Goal: Communication & Community: Answer question/provide support

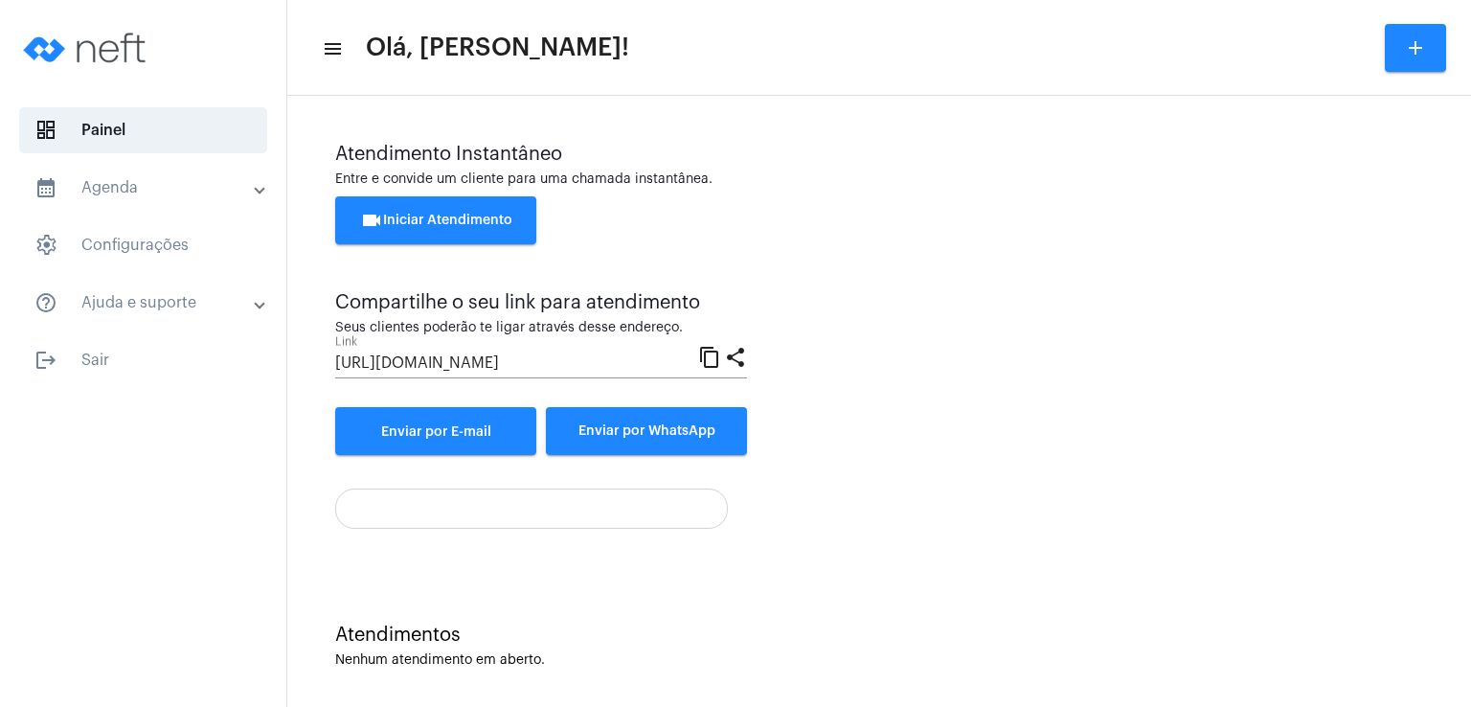
click at [423, 216] on span "videocam Iniciar Atendimento" at bounding box center [436, 220] width 152 height 13
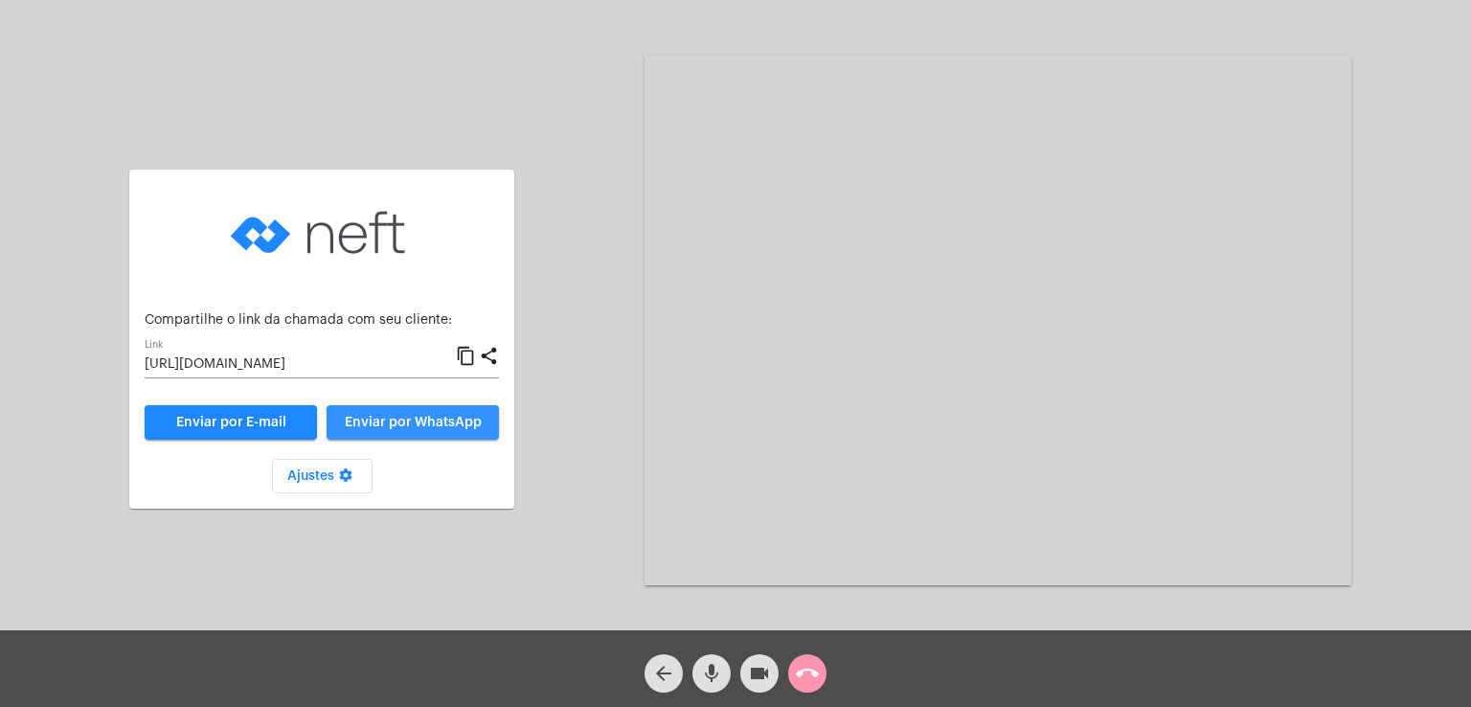
click at [459, 416] on span "Enviar por WhatsApp" at bounding box center [413, 422] width 137 height 13
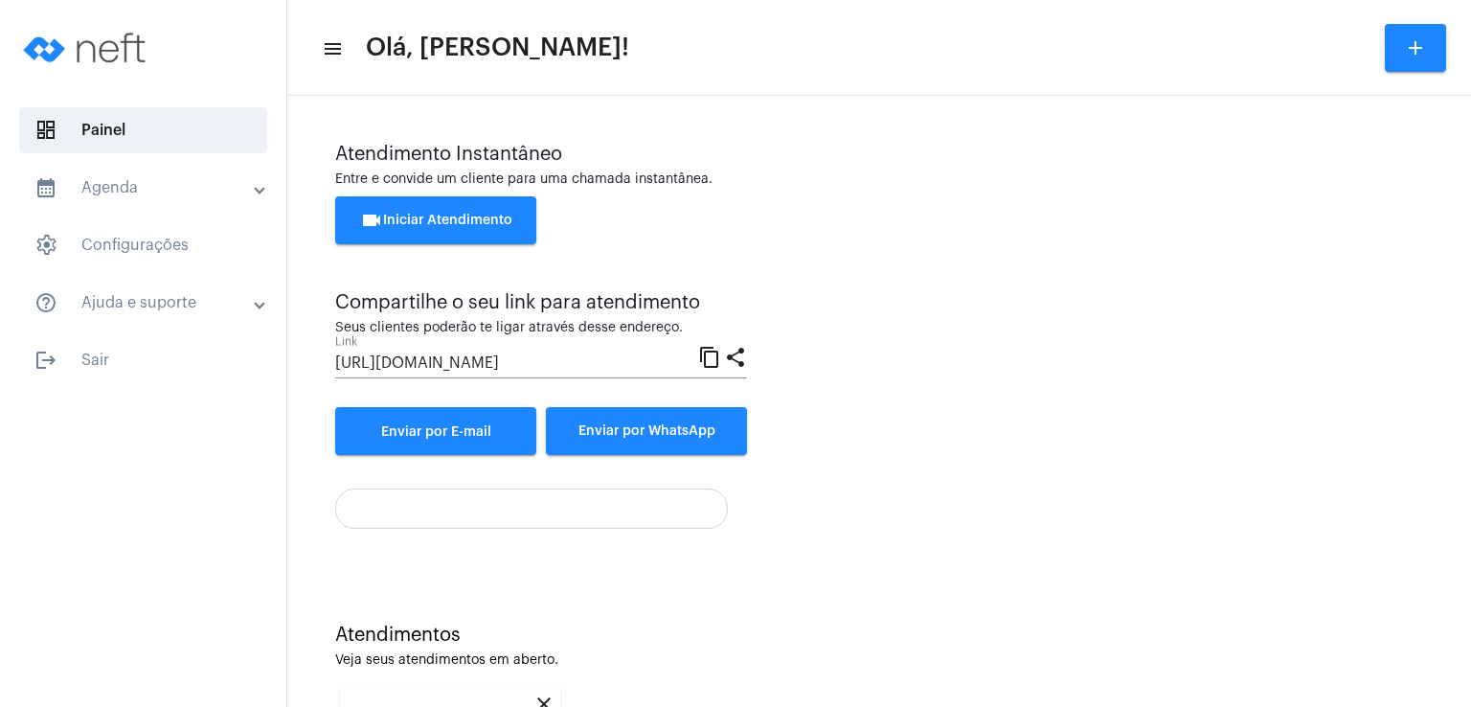
click at [1456, 563] on div "Atendimento Instantâneo Entre e convide um cliente para uma chamada instantânea…" at bounding box center [879, 529] width 1184 height 866
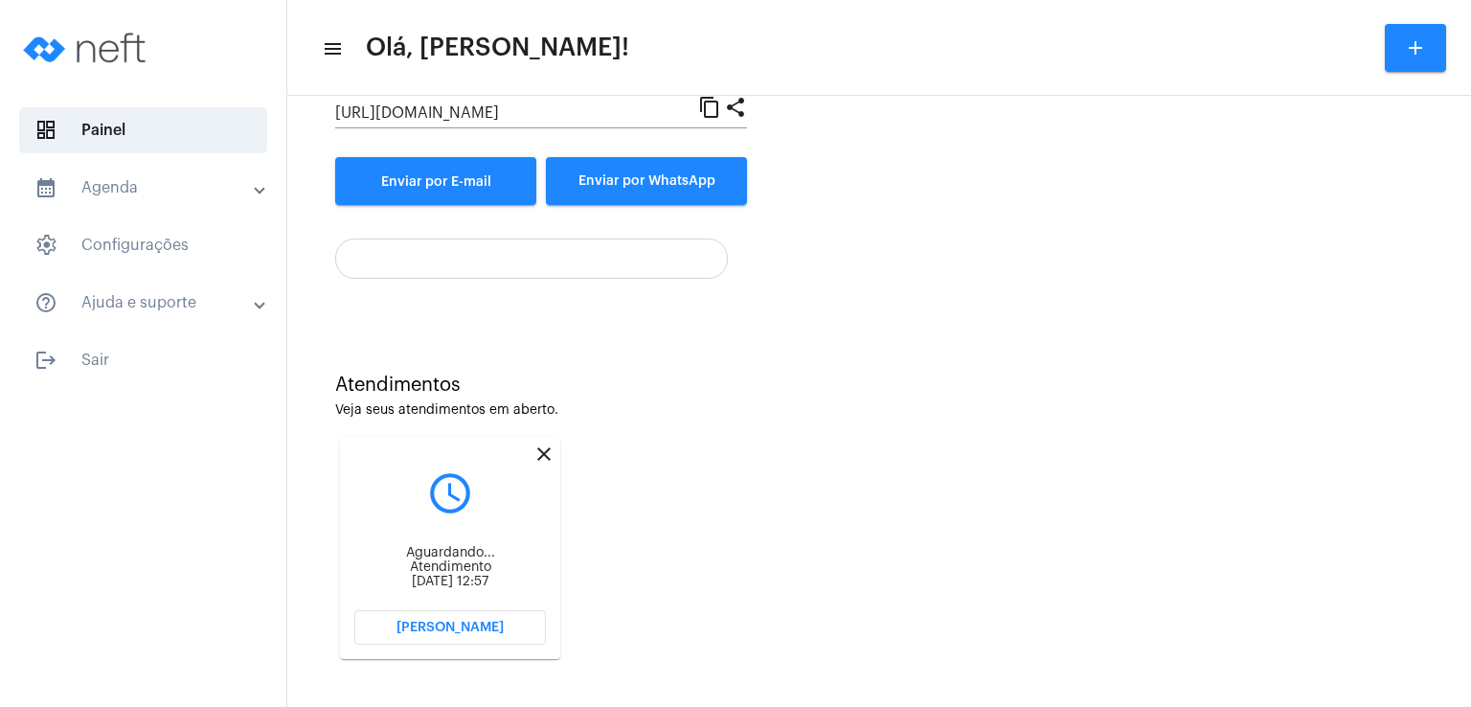
scroll to position [256, 0]
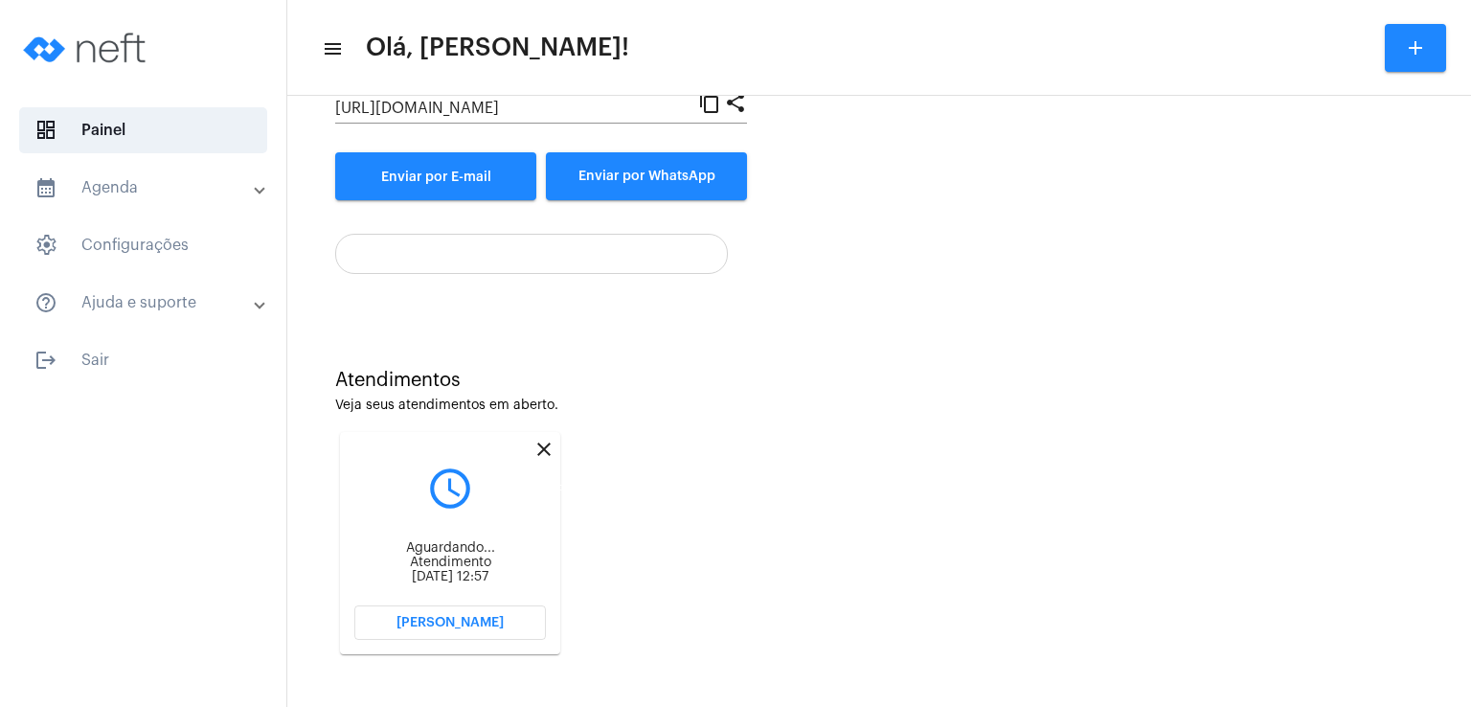
click at [545, 443] on mat-icon "close" at bounding box center [543, 449] width 23 height 23
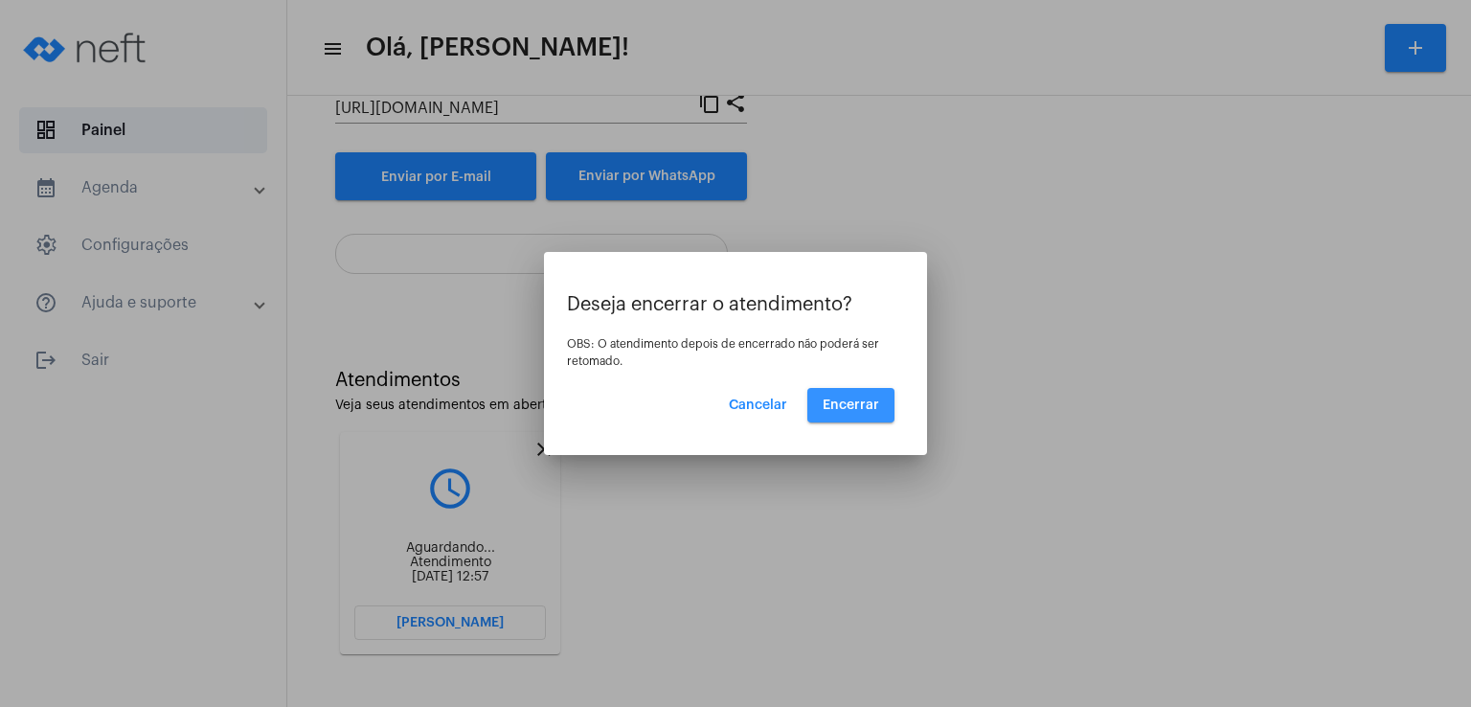
click at [851, 407] on span "Encerrar" at bounding box center [851, 404] width 56 height 13
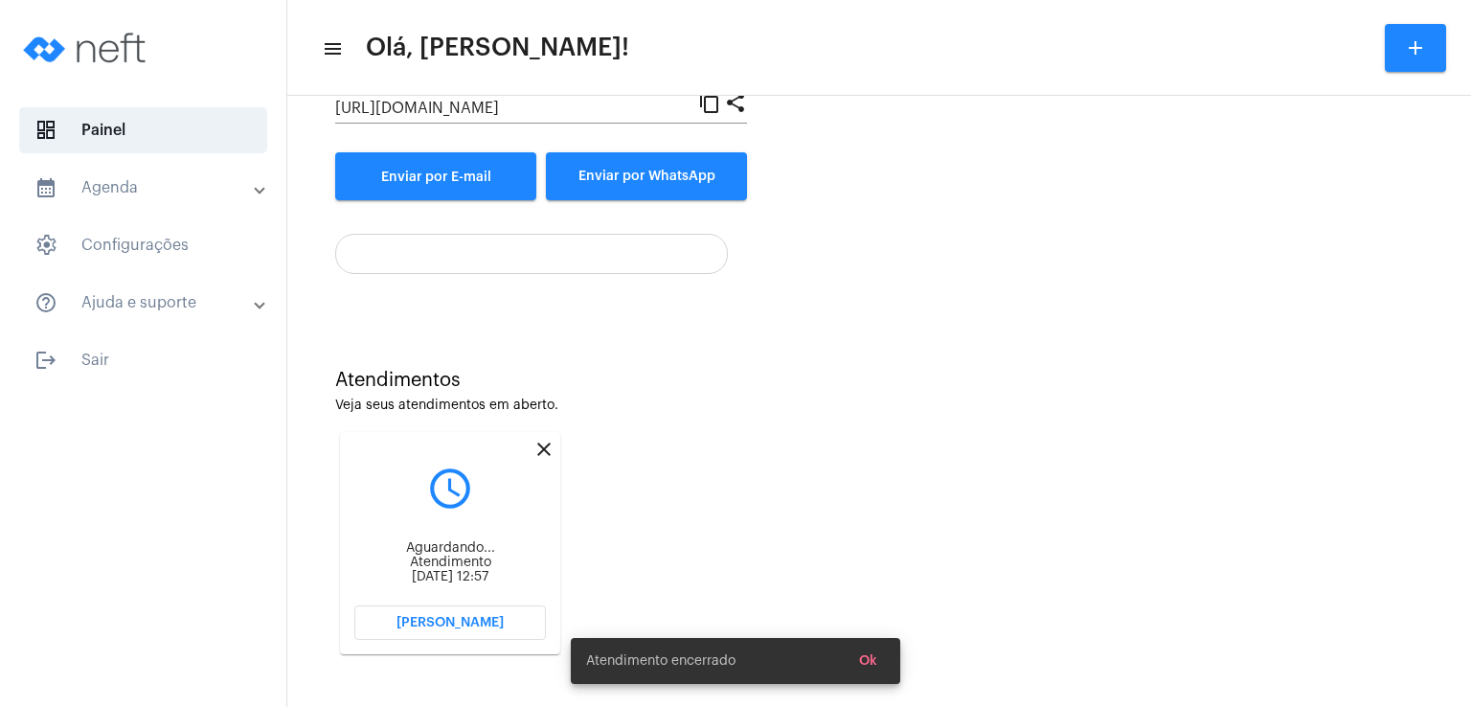
scroll to position [9, 0]
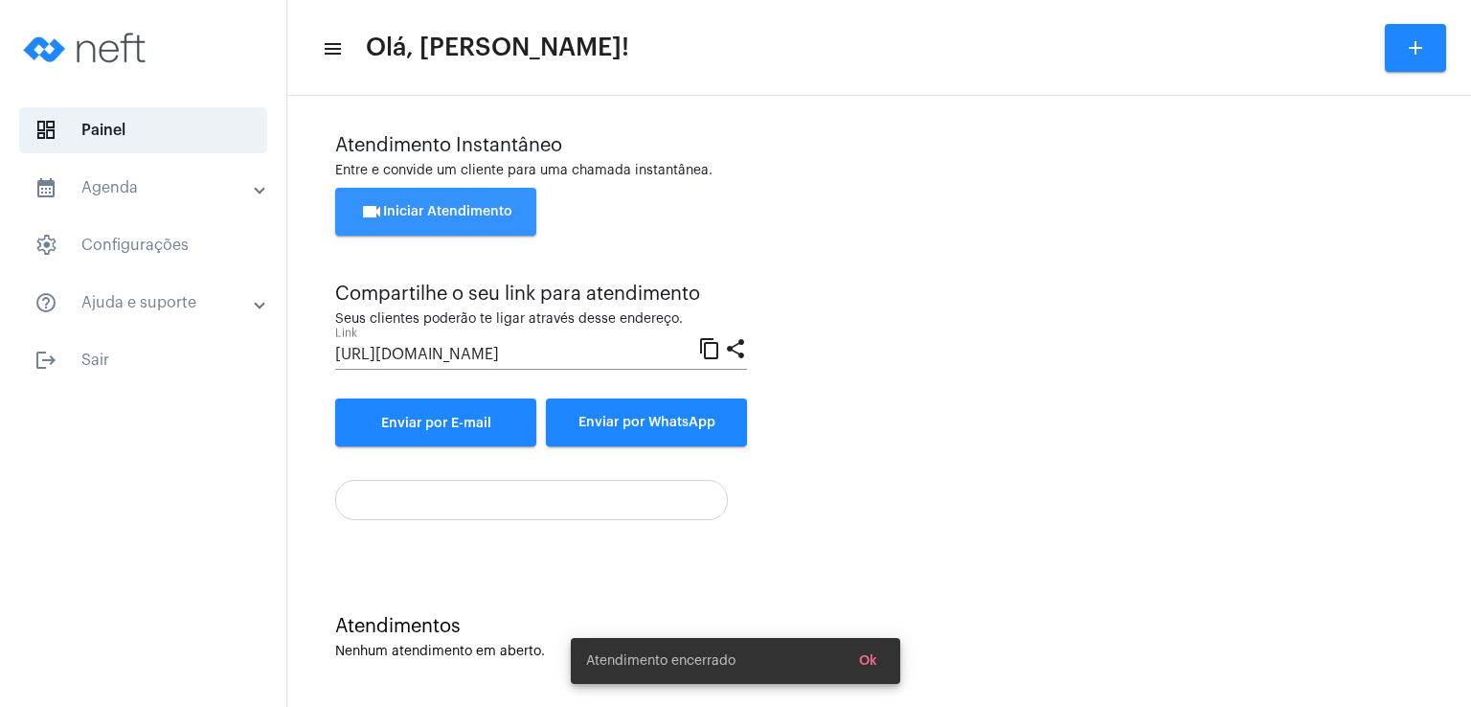
click at [500, 223] on button "videocam Iniciar Atendimento" at bounding box center [435, 212] width 201 height 48
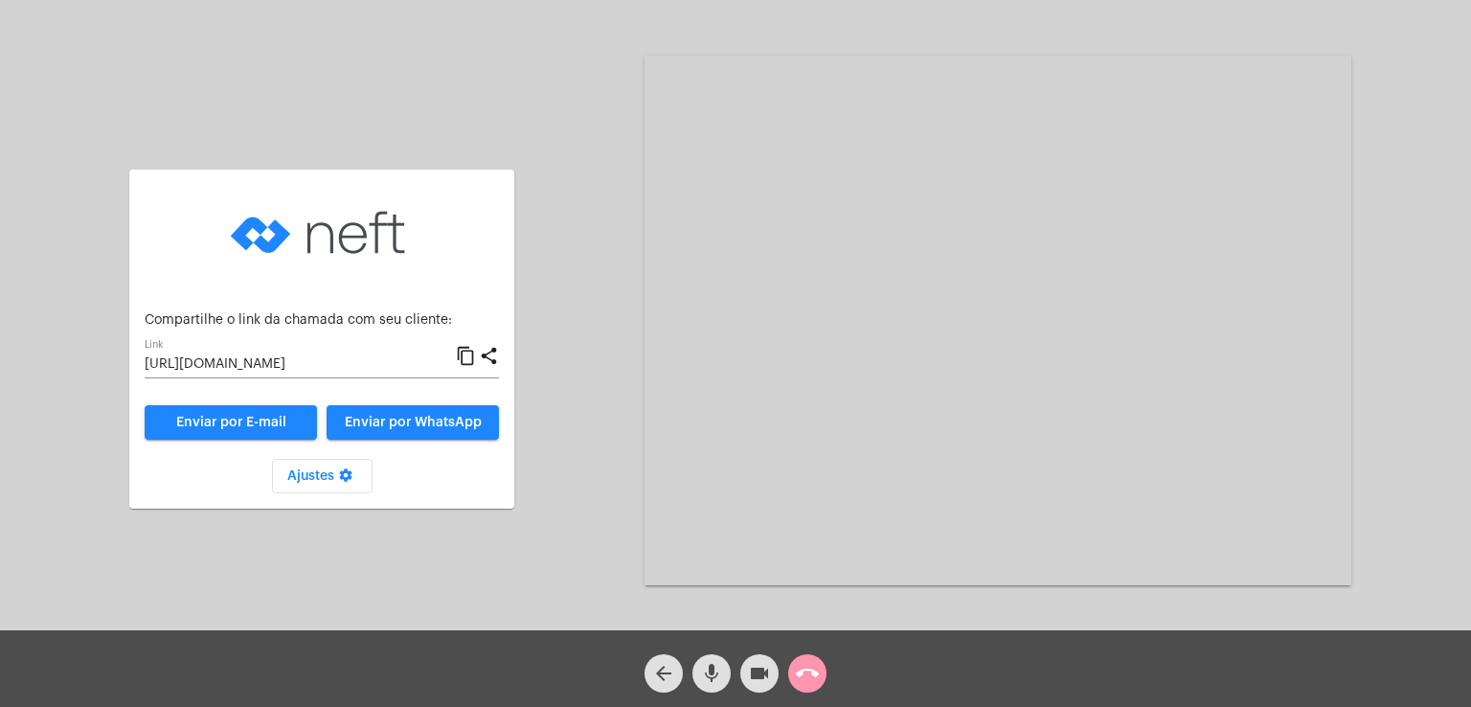
click at [386, 416] on span "Enviar por WhatsApp" at bounding box center [413, 422] width 137 height 13
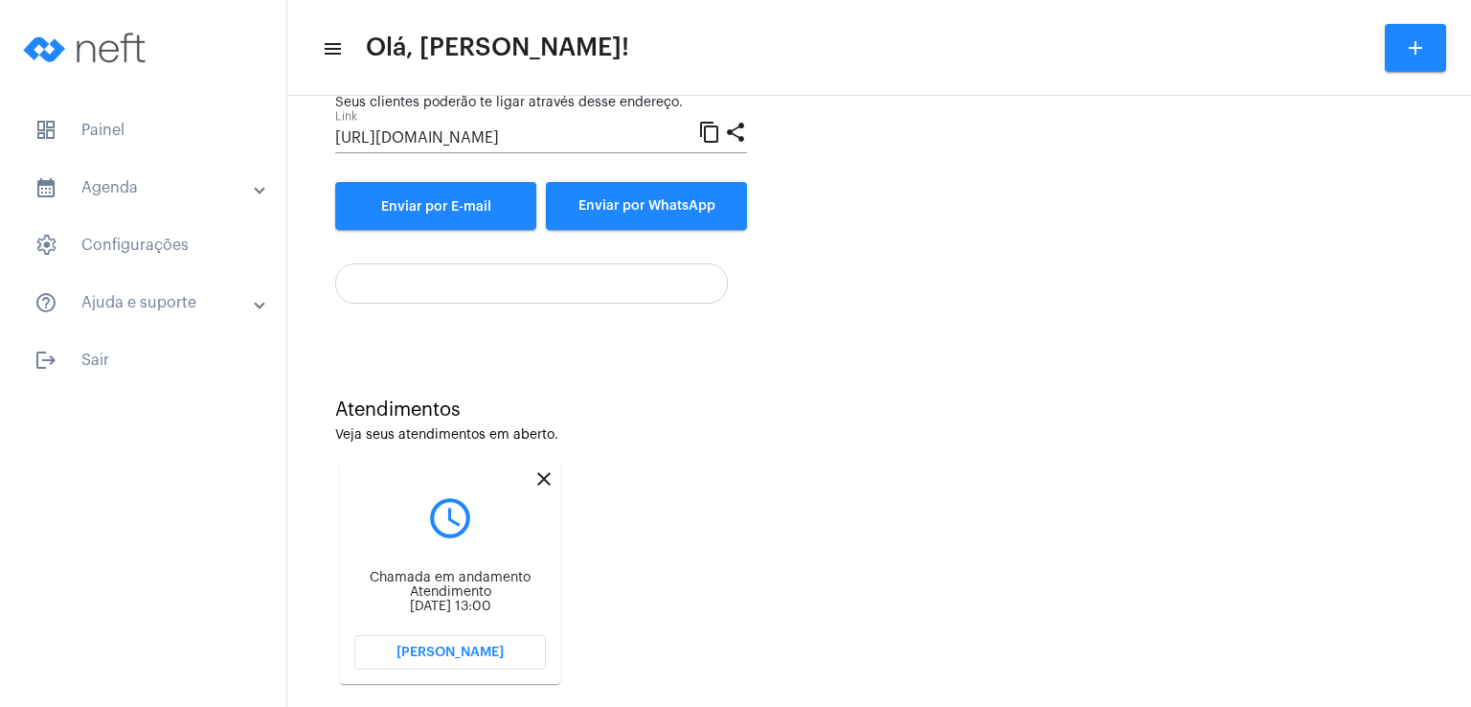
scroll to position [256, 0]
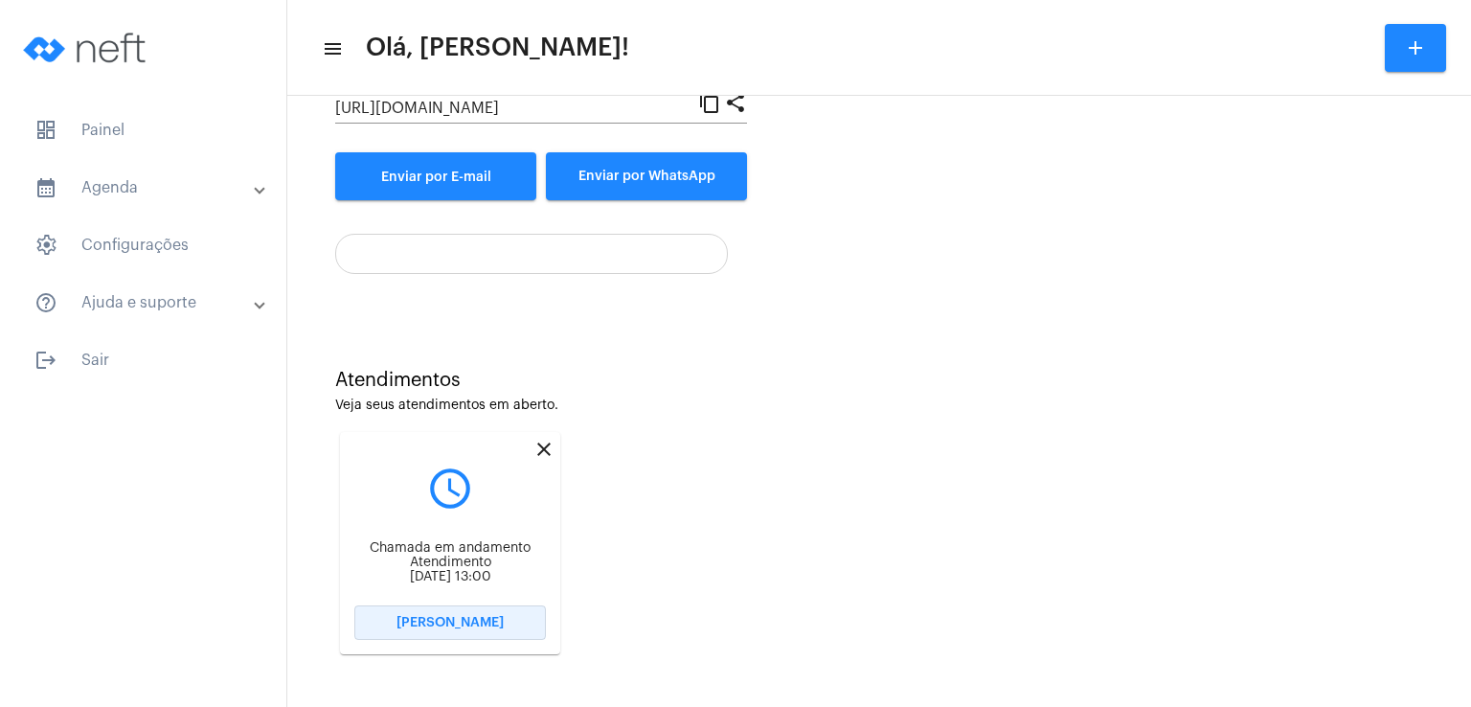
click at [463, 618] on span "[PERSON_NAME]" at bounding box center [449, 622] width 107 height 13
